Goal: Check status: Check status

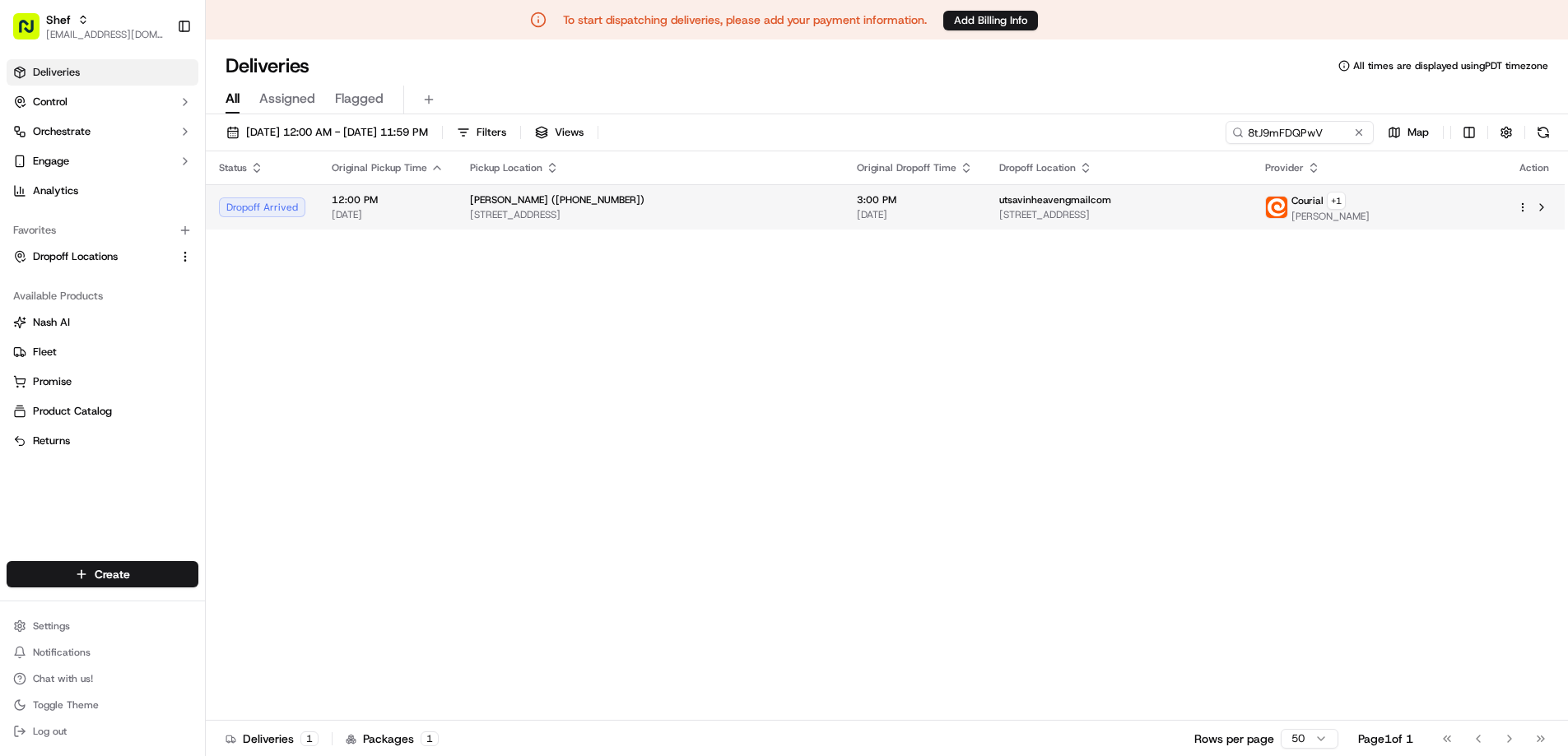
click at [1238, 208] on span "[STREET_ADDRESS]" at bounding box center [1119, 214] width 240 height 13
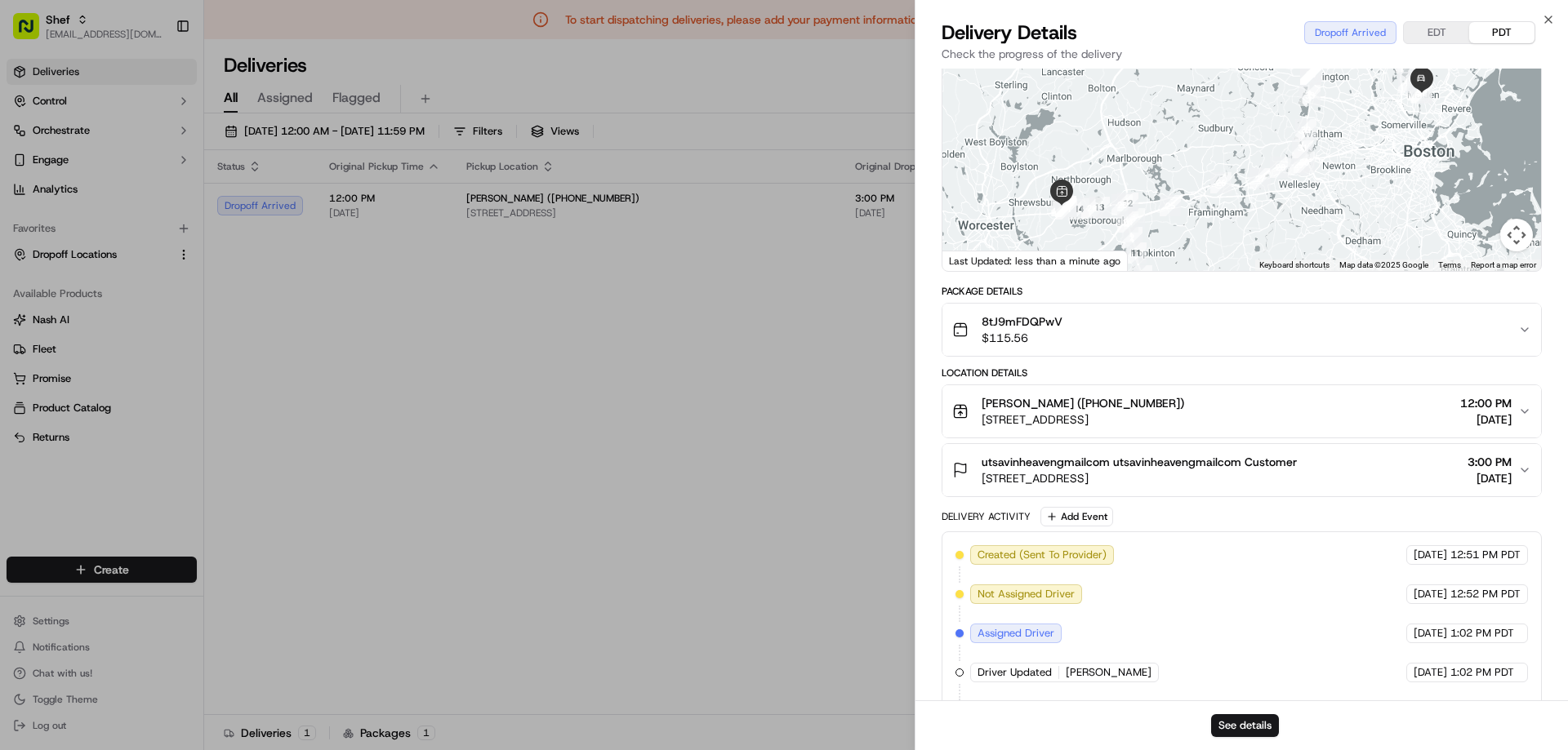
scroll to position [245, 0]
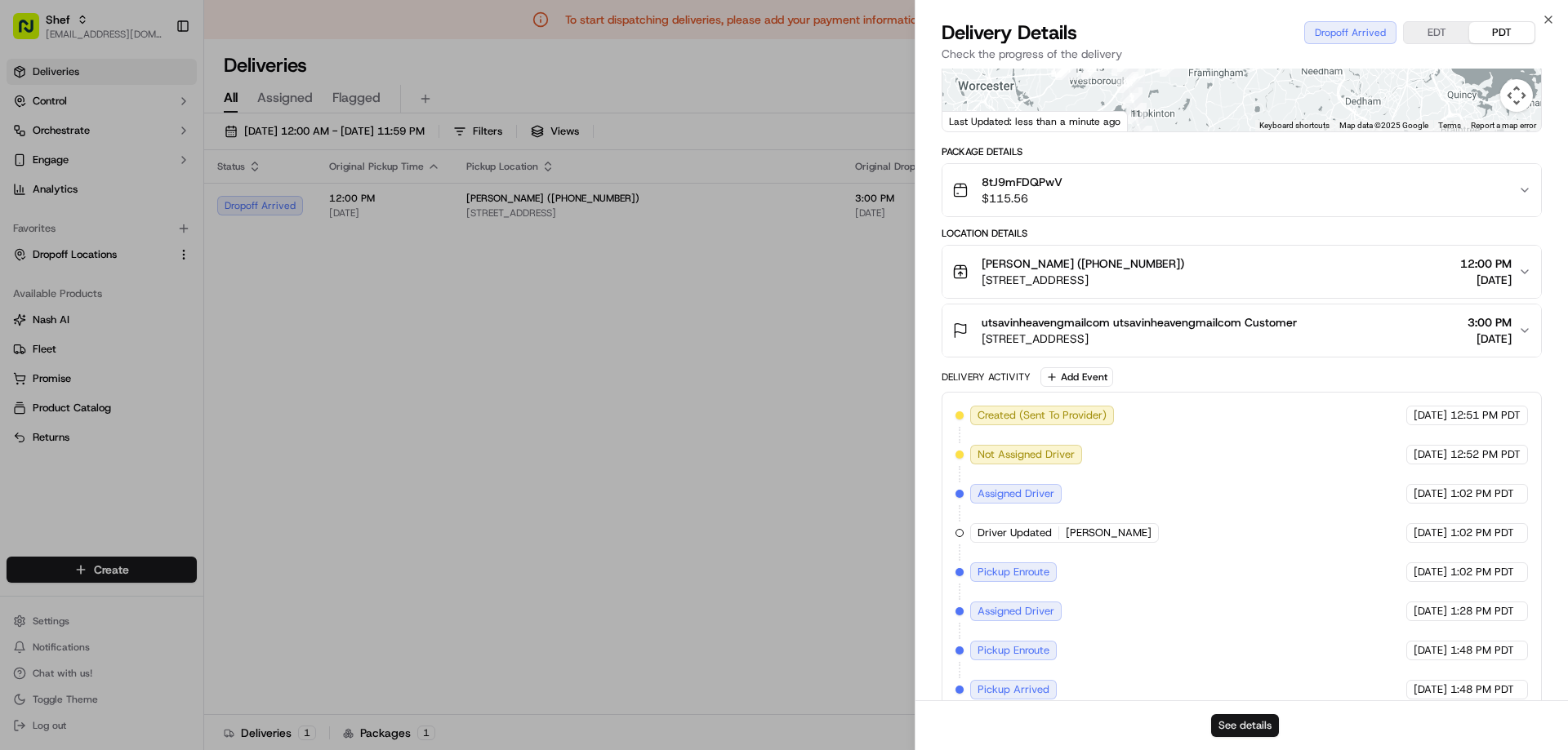
click at [1229, 729] on button "See details" at bounding box center [1244, 726] width 67 height 23
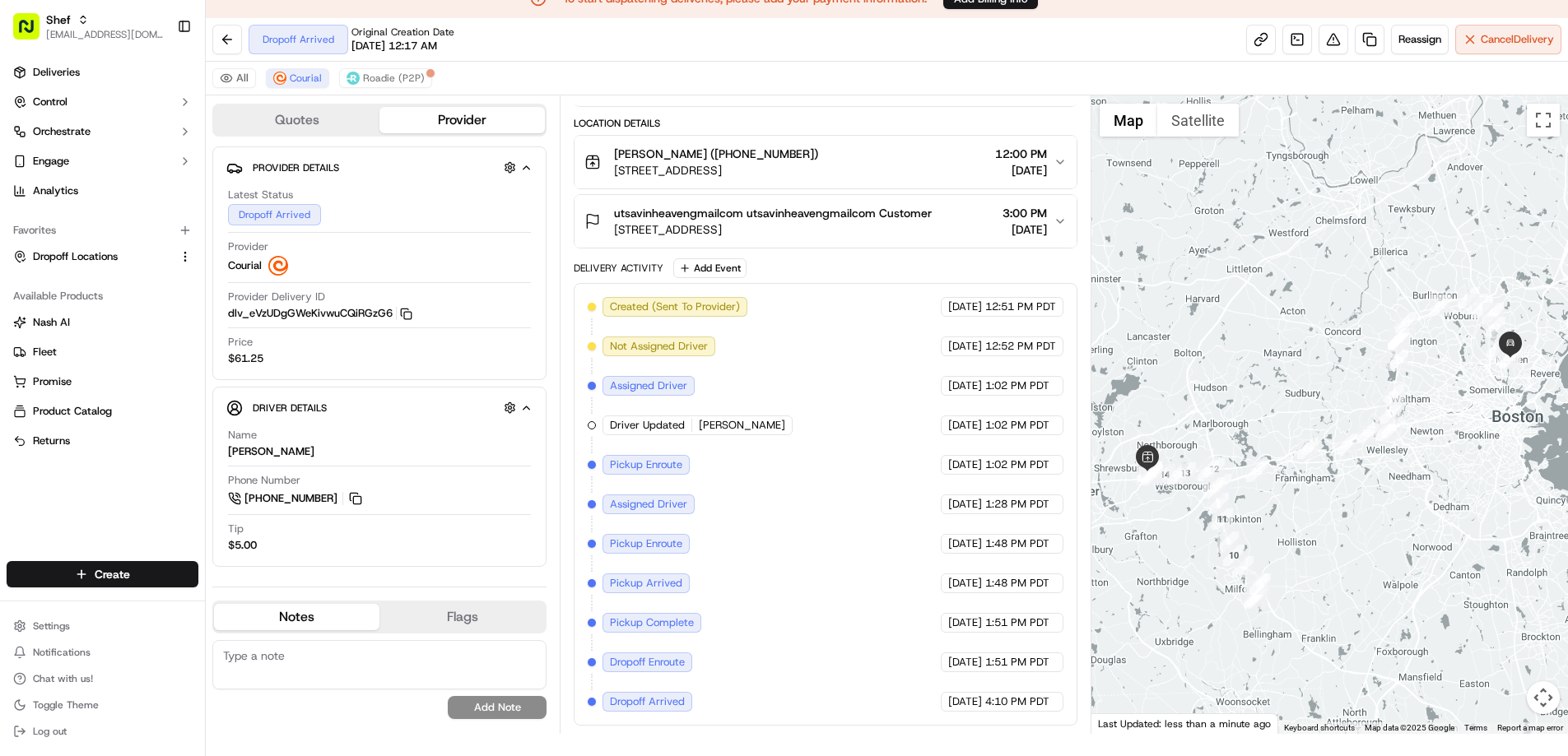
scroll to position [39, 0]
